Goal: Task Accomplishment & Management: Complete application form

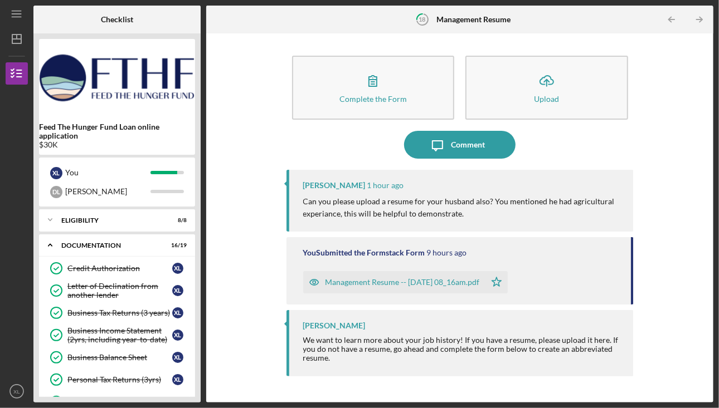
scroll to position [113, 0]
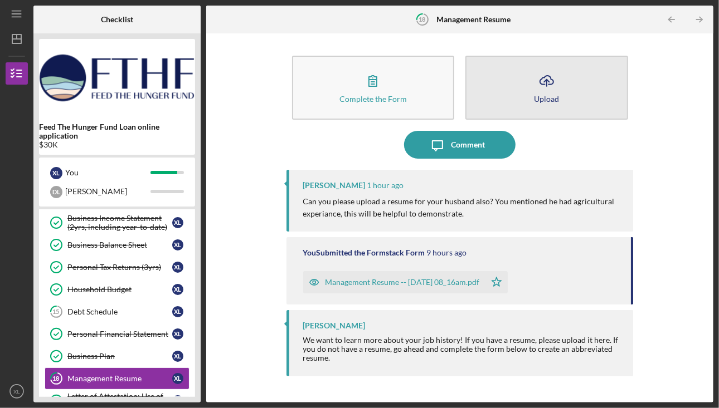
click at [570, 101] on button "Icon/Upload Upload" at bounding box center [546, 88] width 163 height 64
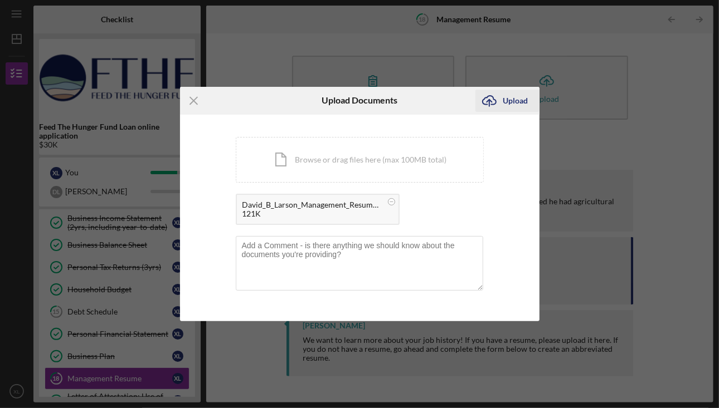
click at [513, 106] on div "Upload" at bounding box center [515, 101] width 25 height 22
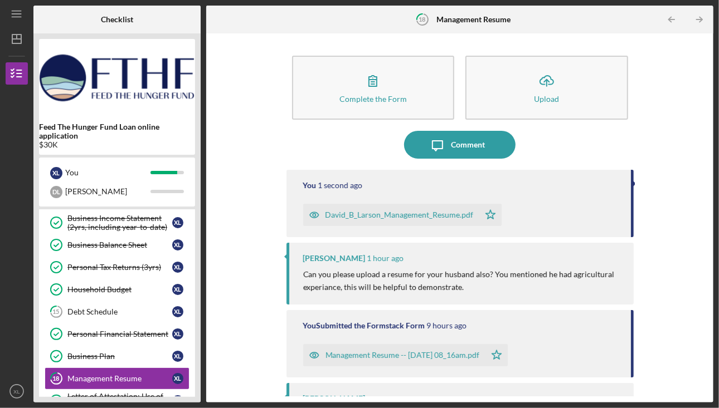
scroll to position [52, 0]
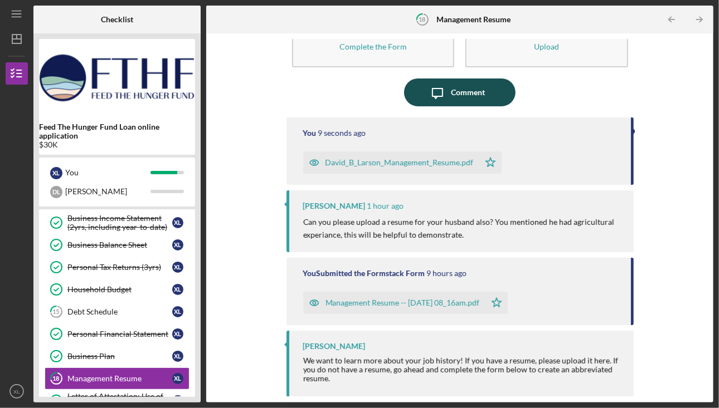
click at [474, 92] on div "Comment" at bounding box center [468, 93] width 34 height 28
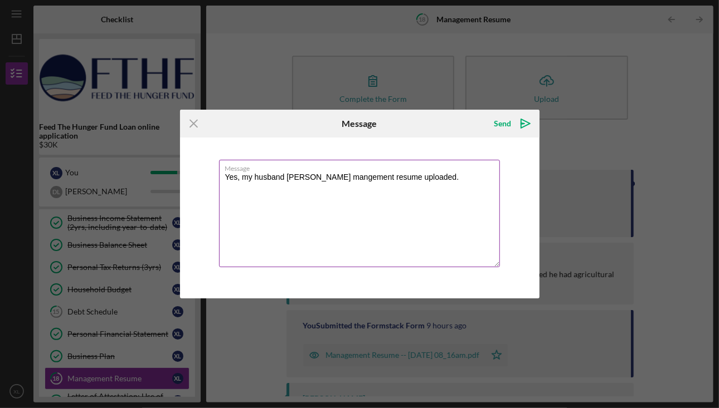
click at [359, 176] on textarea "Yes, my husband [PERSON_NAME] mangement resume uploaded." at bounding box center [359, 214] width 281 height 108
click at [353, 179] on textarea "Yes, my husband [PERSON_NAME] mangement resume uploaded." at bounding box center [359, 214] width 281 height 108
click at [393, 188] on textarea "Yes, my husband [PERSON_NAME] management resume uploaded." at bounding box center [359, 214] width 281 height 108
click at [413, 177] on textarea "Yes, my husband [PERSON_NAME] management resume uploaded." at bounding box center [359, 214] width 281 height 108
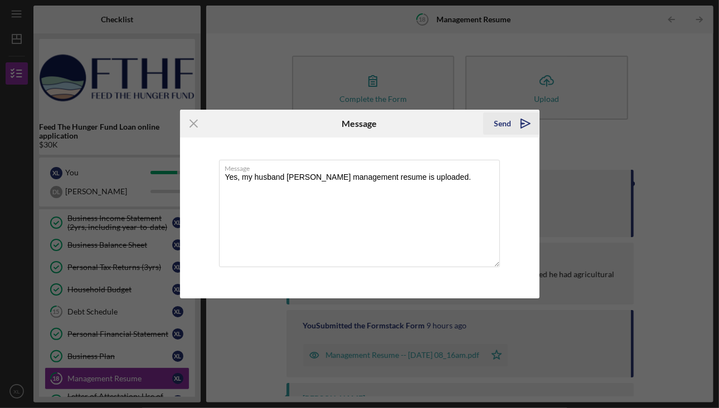
type textarea "Yes, my husband [PERSON_NAME] management resume is uploaded."
click at [529, 126] on icon "Icon/icon-invite-send" at bounding box center [525, 124] width 28 height 28
